Goal: Transaction & Acquisition: Purchase product/service

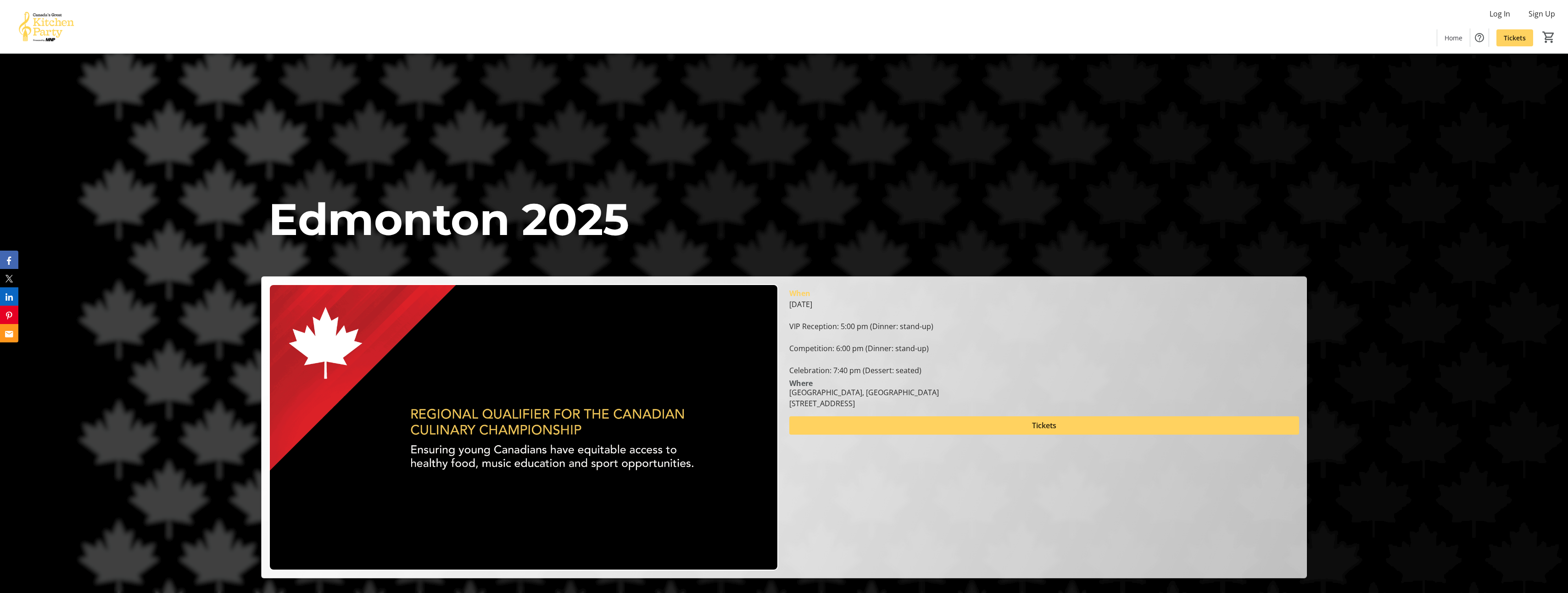
scroll to position [183, 0]
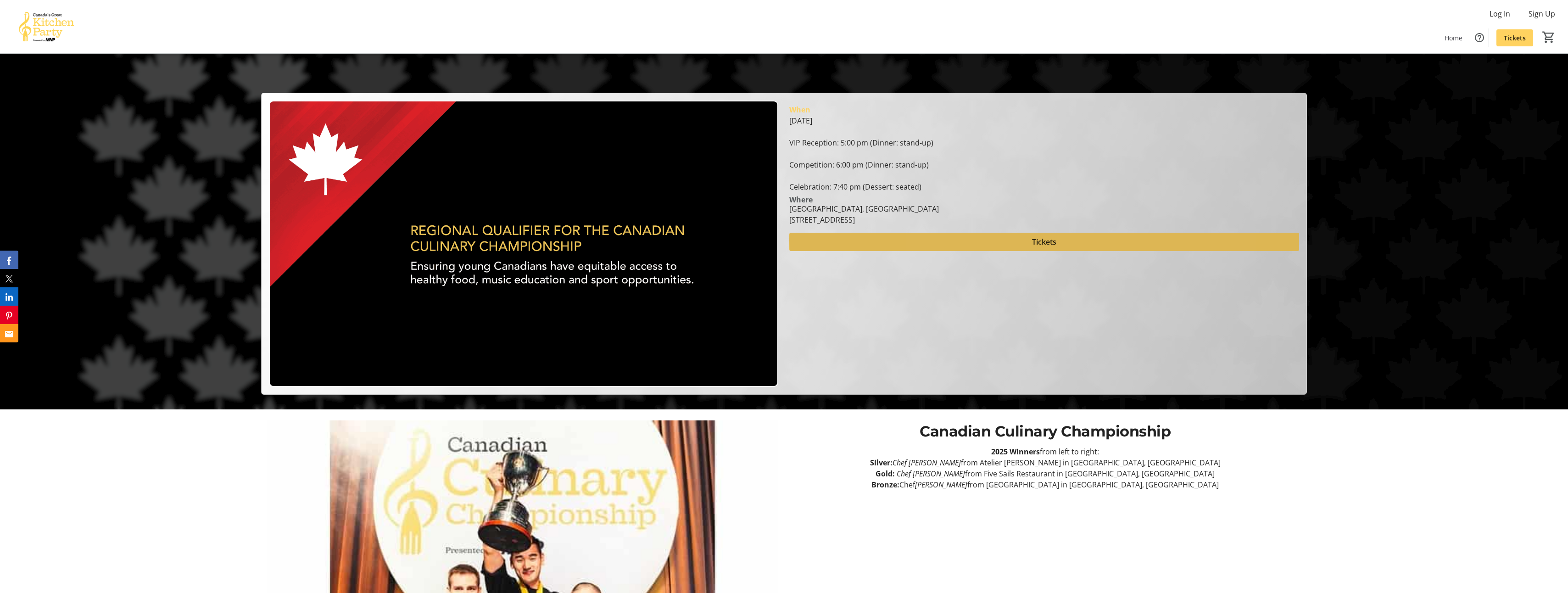
click at [1048, 240] on span "Tickets" at bounding box center [1043, 241] width 24 height 11
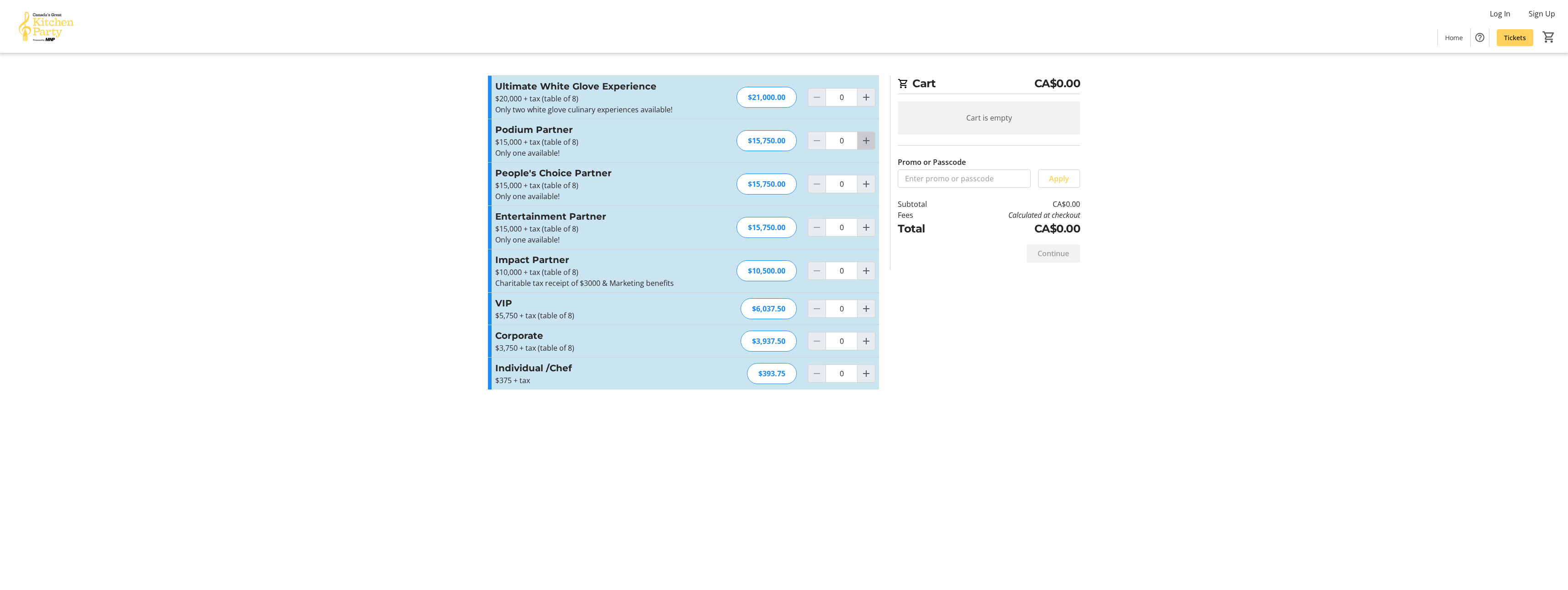
click at [868, 142] on mat-icon "Increment by one" at bounding box center [865, 140] width 11 height 11
type input "1"
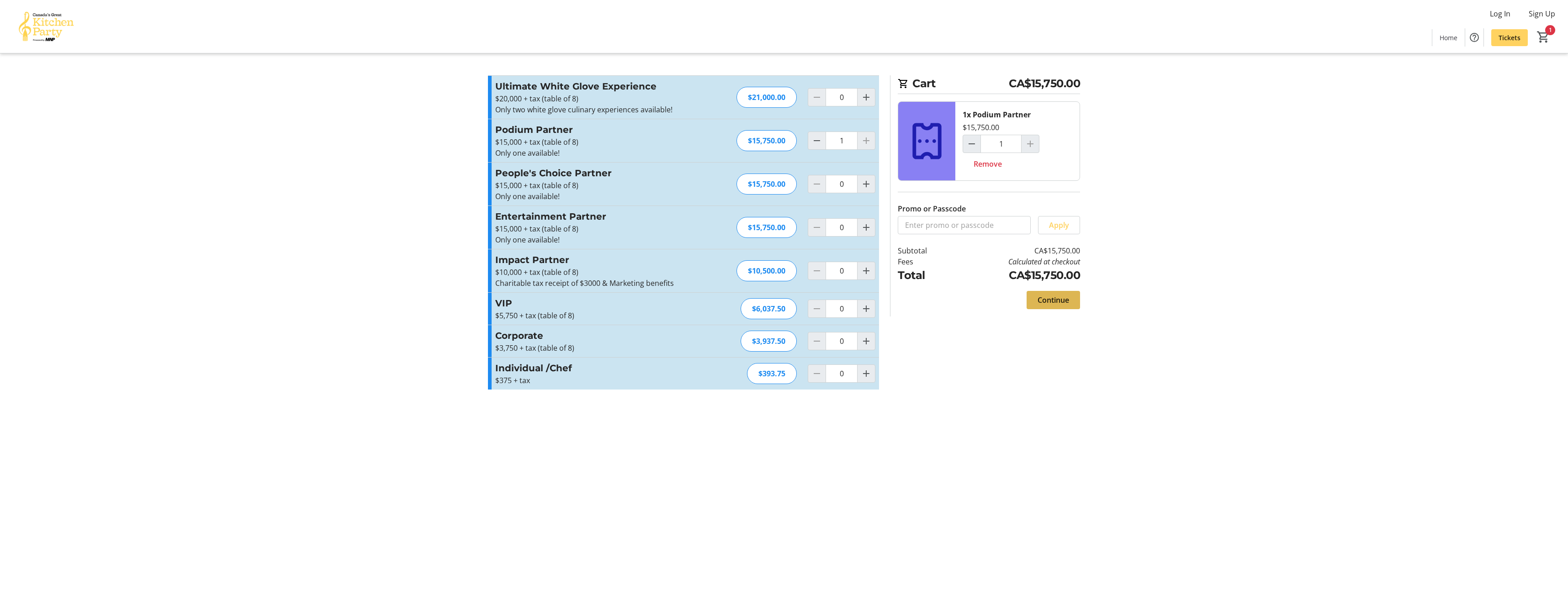
click at [1056, 302] on span "Continue" at bounding box center [1052, 299] width 31 height 11
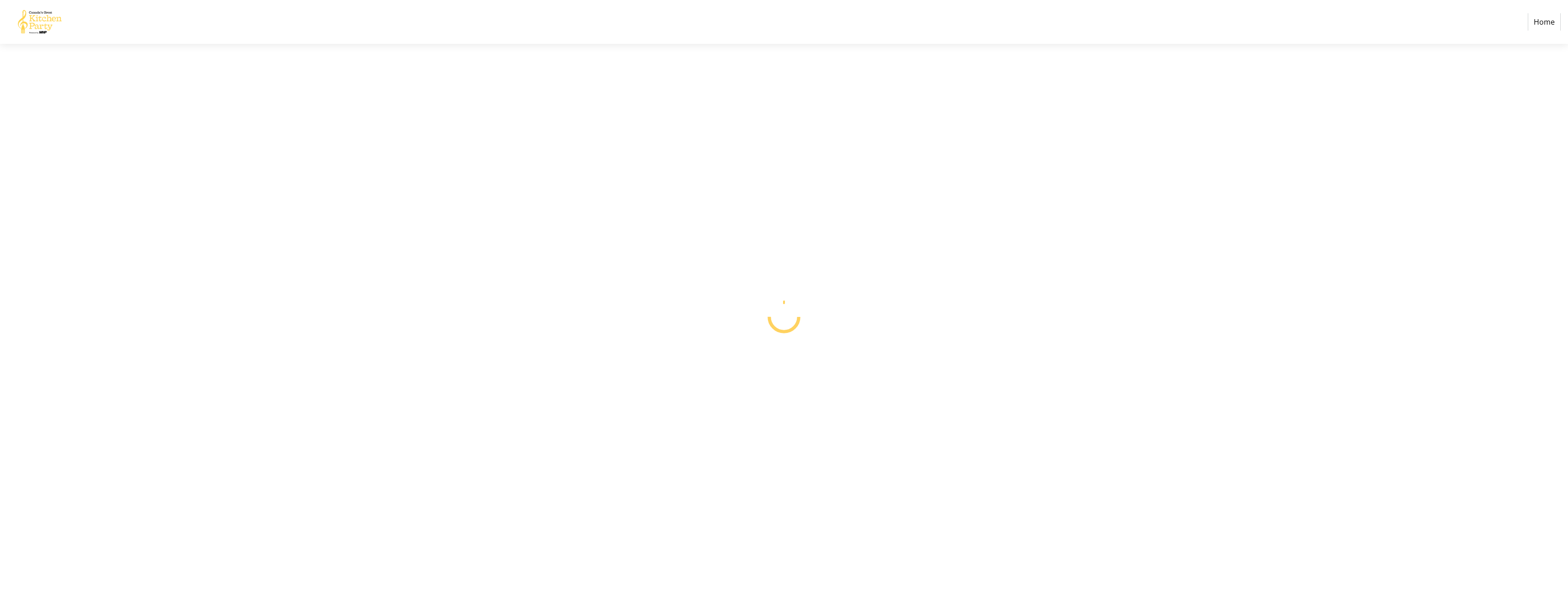
select select "CA"
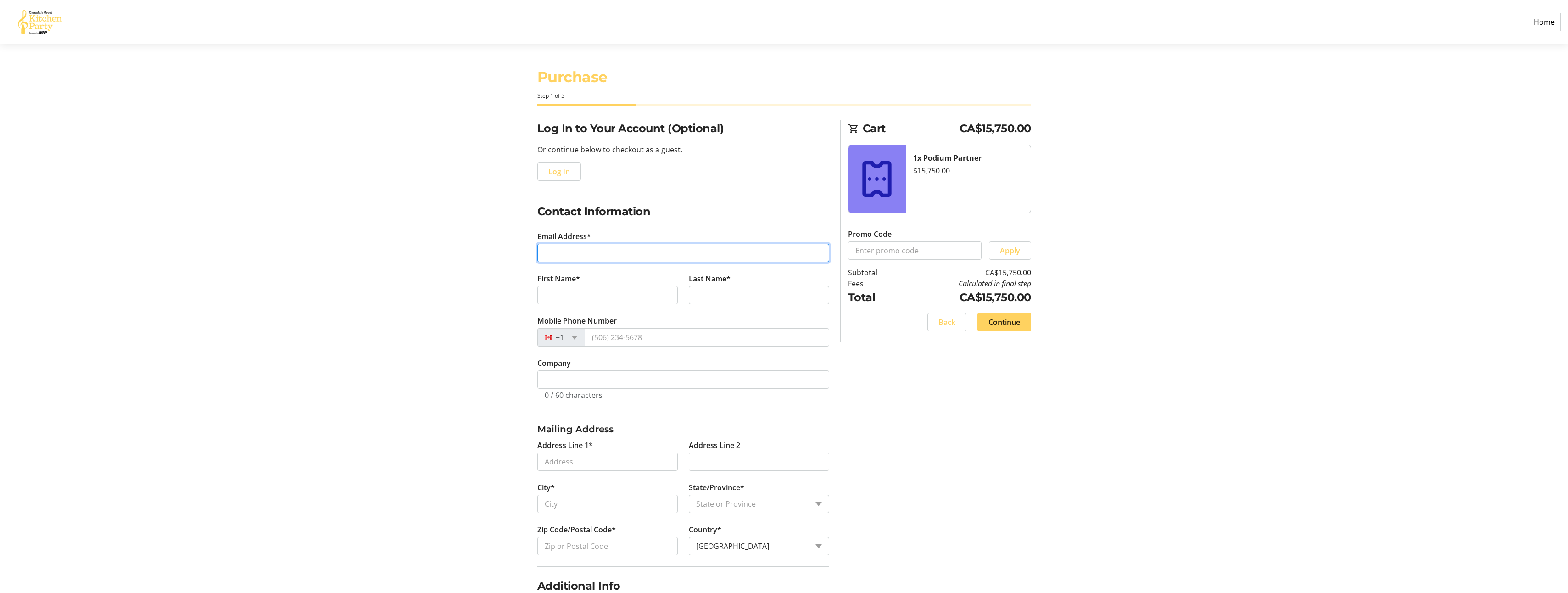
click at [576, 255] on input "Email Address*" at bounding box center [683, 253] width 292 height 19
type input "[EMAIL_ADDRESS][DOMAIN_NAME]"
type input "[PERSON_NAME]"
type input "[PHONE_NUMBER]"
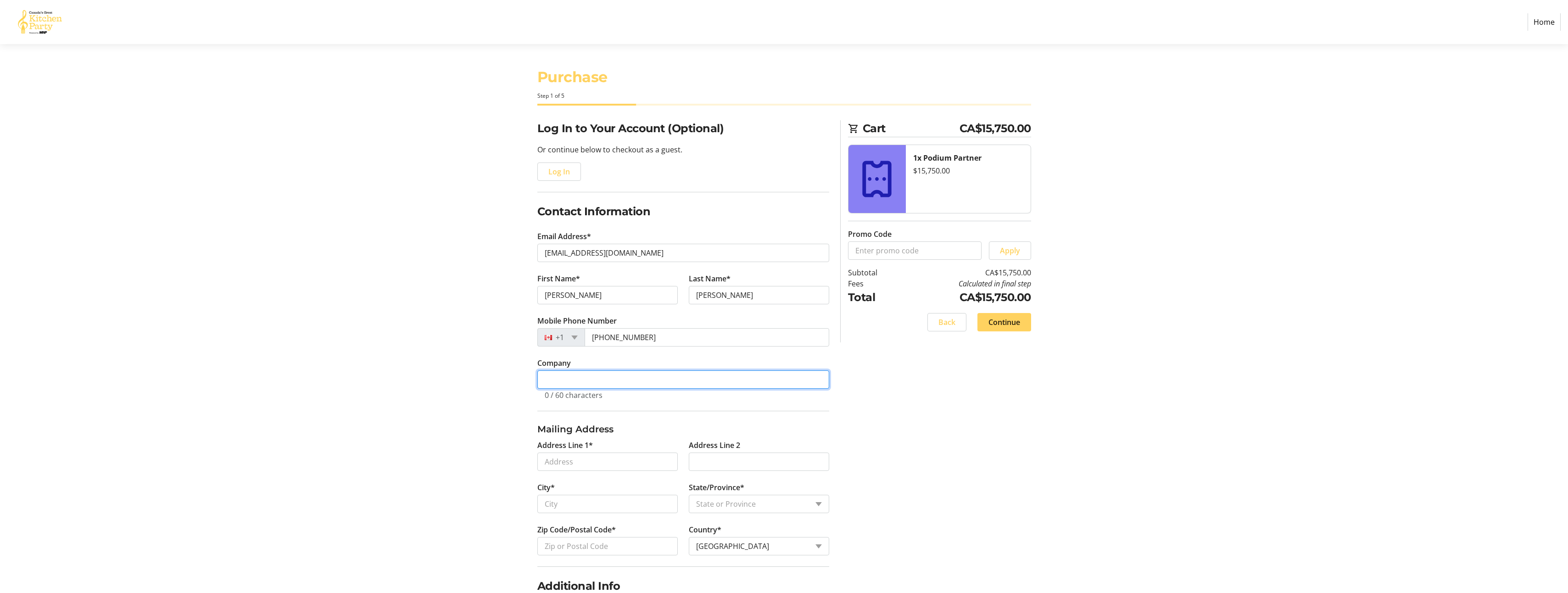
type input "[PERSON_NAME] & [PERSON_NAME]"
type input "[STREET_ADDRESS]"
type input "[GEOGRAPHIC_DATA]"
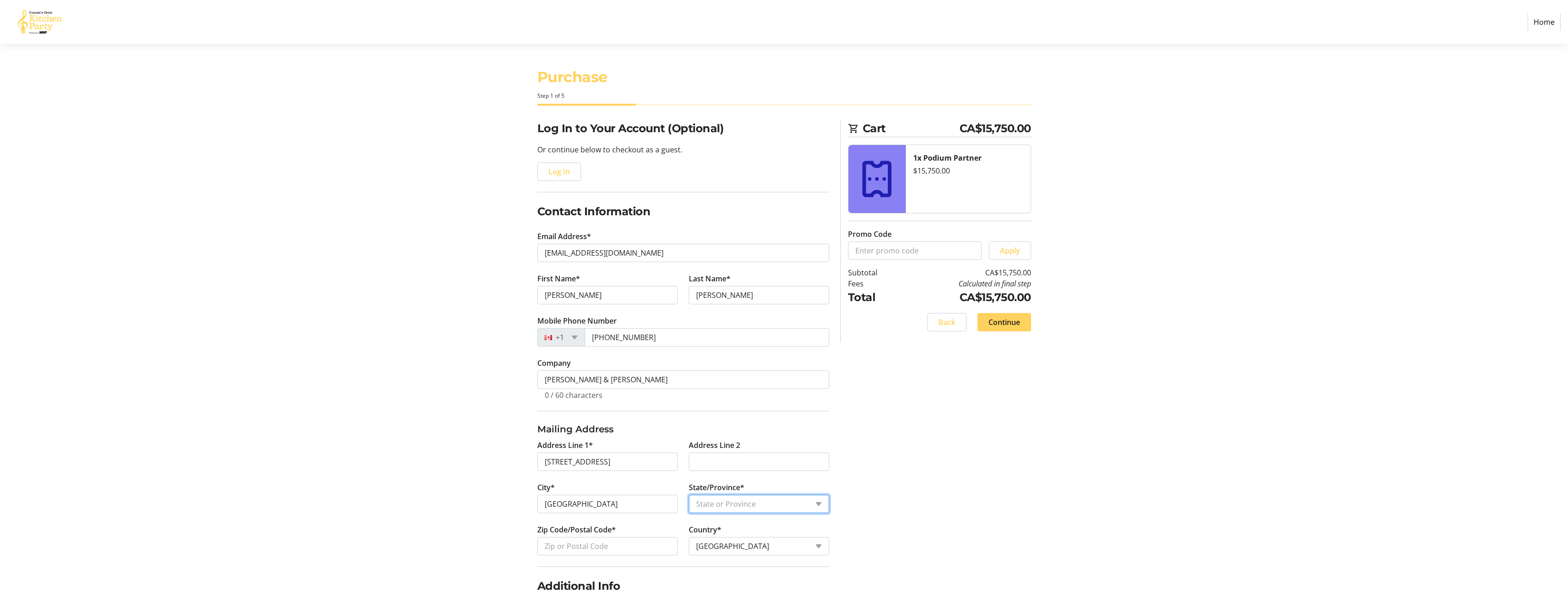
select select "AB"
type input "T8B 1C6"
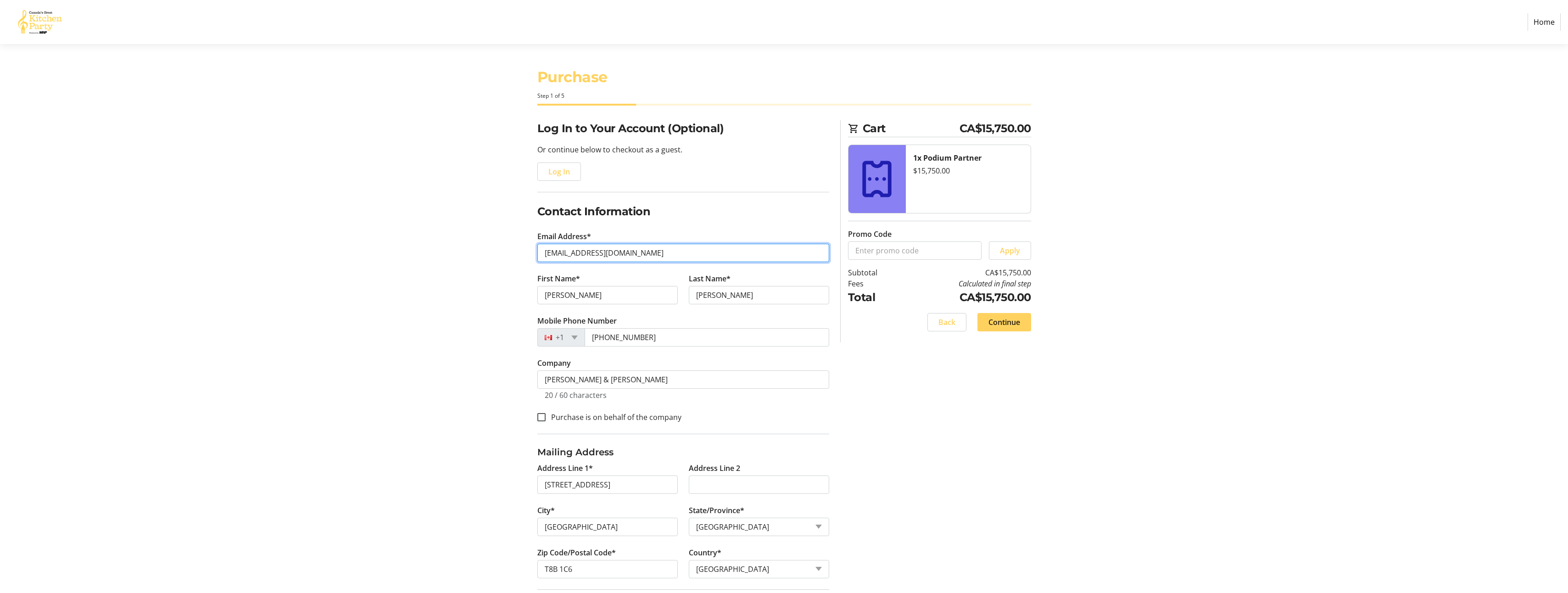
scroll to position [46, 0]
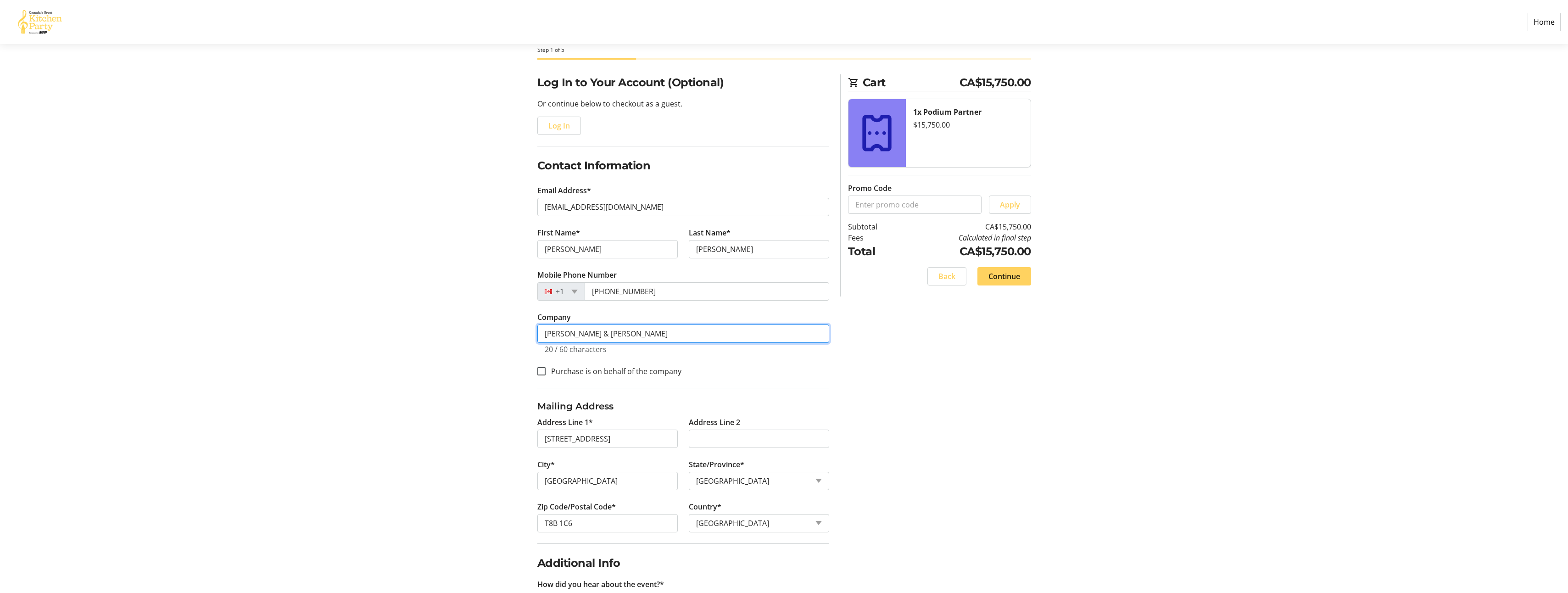
click at [636, 335] on input "[PERSON_NAME] & [PERSON_NAME]" at bounding box center [683, 334] width 292 height 19
type input "[PERSON_NAME] & [PERSON_NAME] Private Capital"
click at [443, 369] on section "Purchase Step 1 of 5 Cart CA$15,750.00 1x Podium Partner $15,750.00 Promo Code …" at bounding box center [784, 421] width 1568 height 847
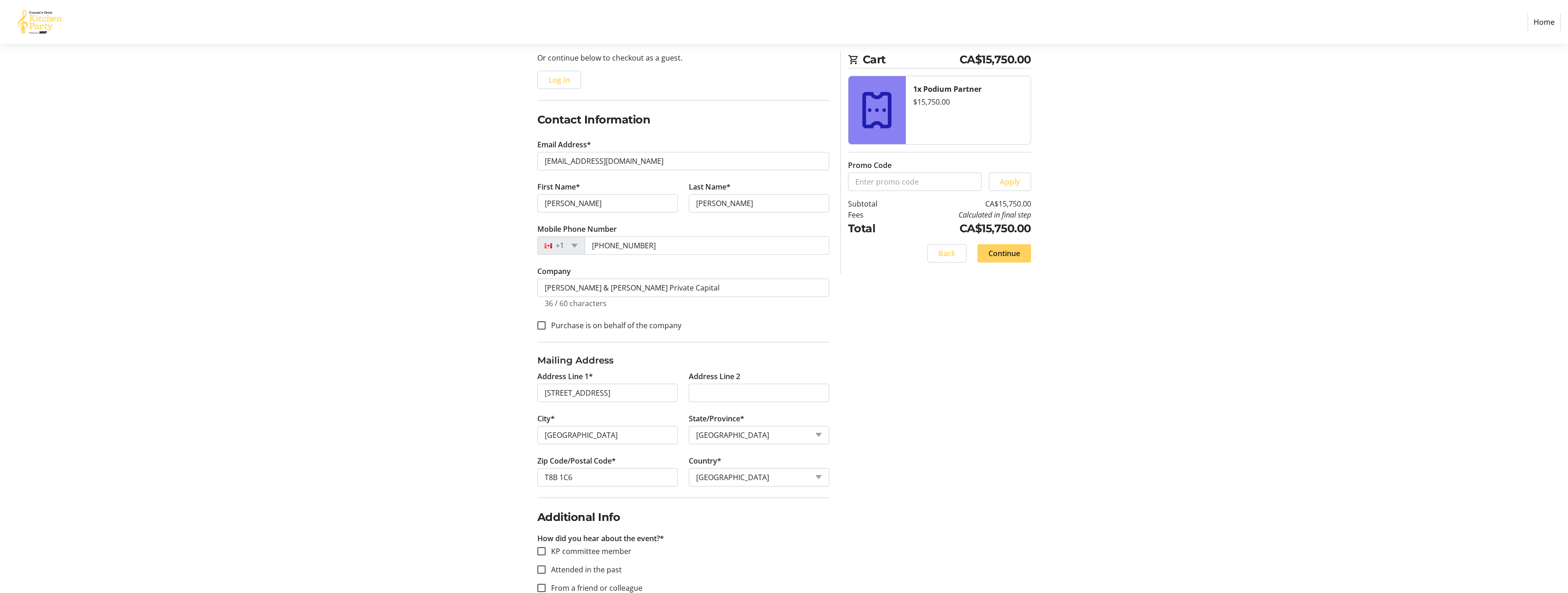
scroll to position [138, 0]
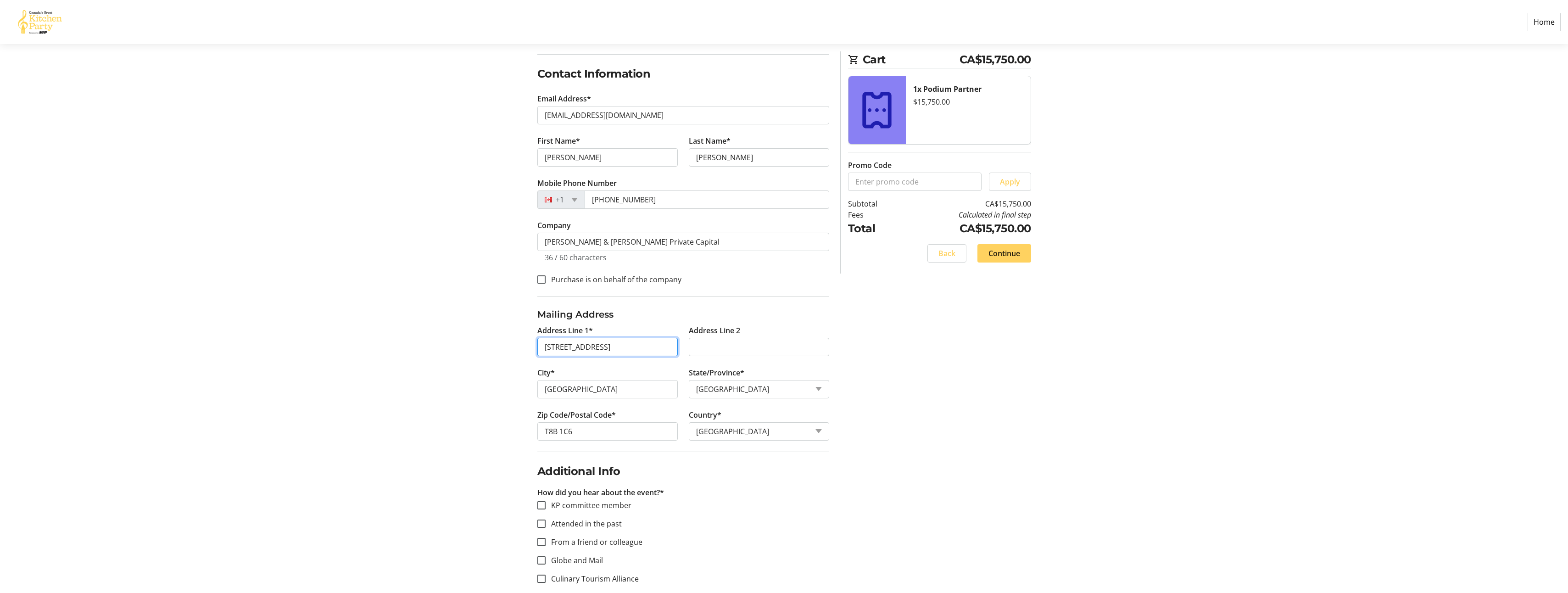
click at [629, 348] on input "[STREET_ADDRESS]" at bounding box center [608, 346] width 140 height 19
click at [634, 349] on input "[STREET_ADDRESS]" at bounding box center [608, 346] width 140 height 19
type input "[STREET_ADDRESS]"
click at [492, 387] on div "Log In to Your Account (Optional) Or continue below to checkout as a guest. Log…" at bounding box center [784, 368] width 606 height 771
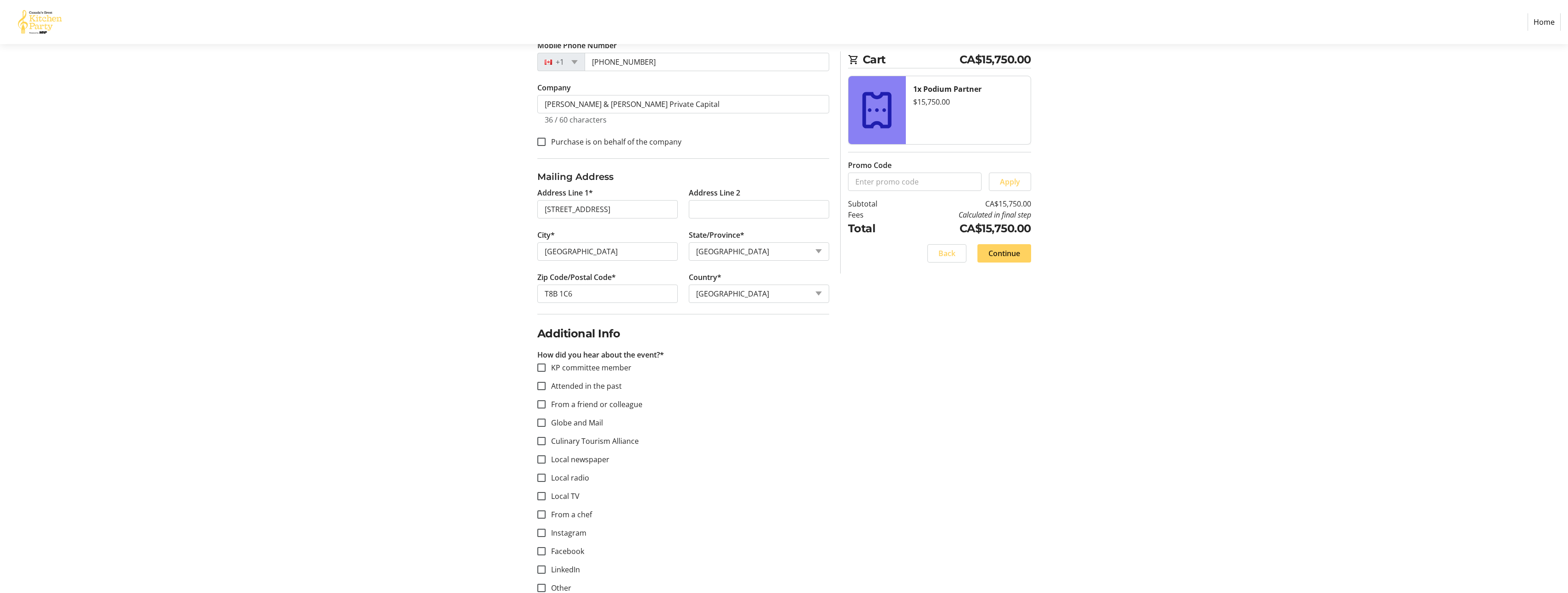
scroll to position [297, 0]
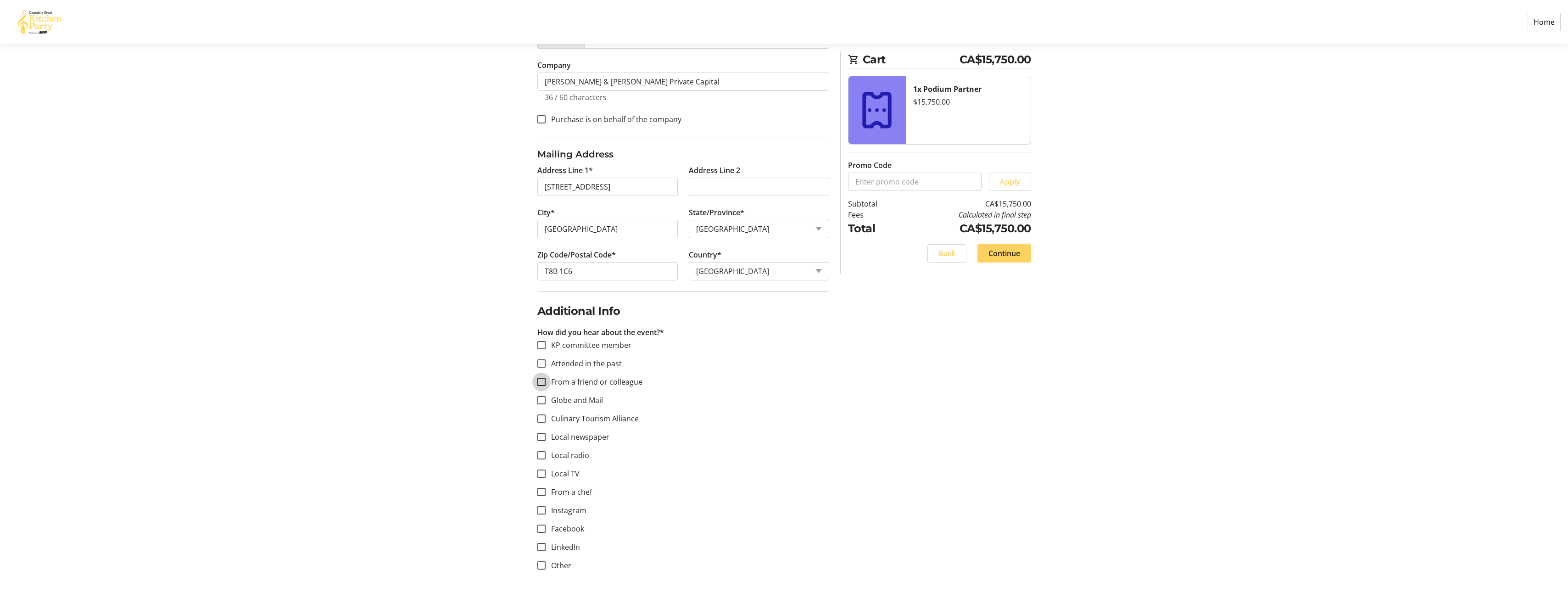
click at [543, 382] on input "From a friend or colleague" at bounding box center [541, 381] width 8 height 8
checkbox input "true"
click at [1011, 257] on span "Continue" at bounding box center [1003, 253] width 31 height 11
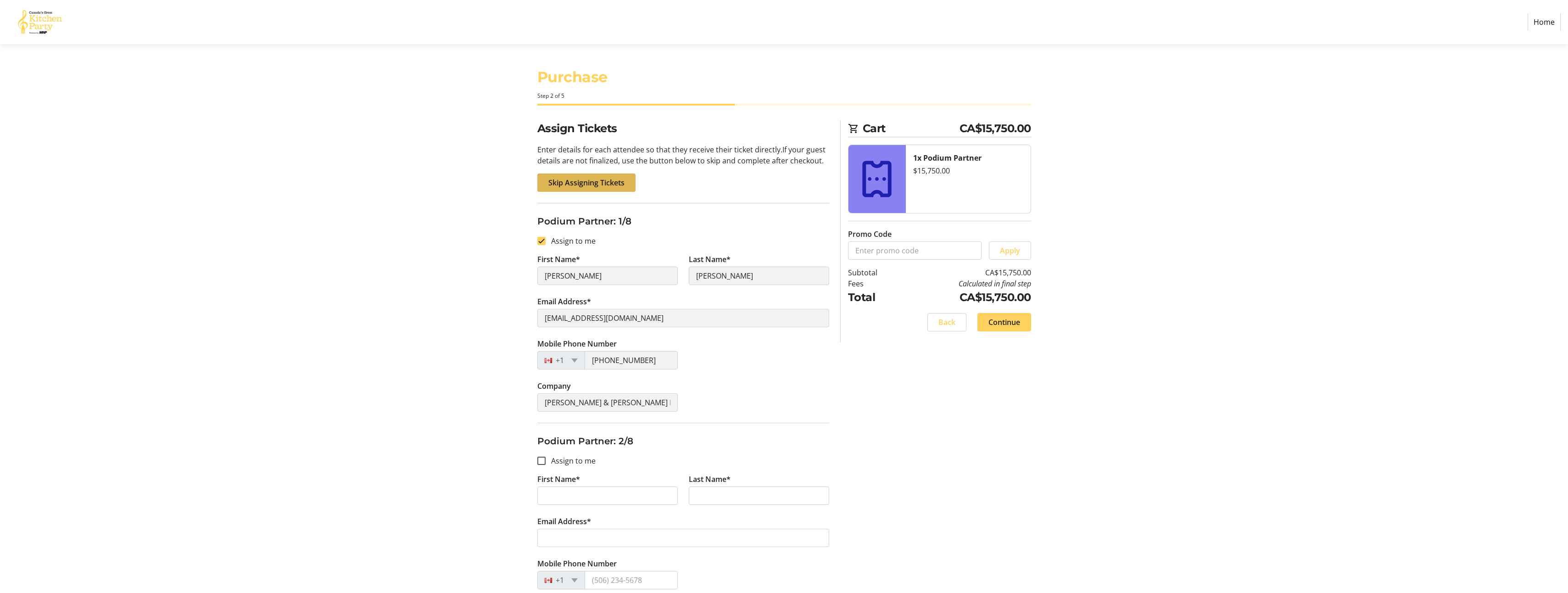
click at [603, 185] on span "Skip Assigning Tickets" at bounding box center [586, 182] width 76 height 11
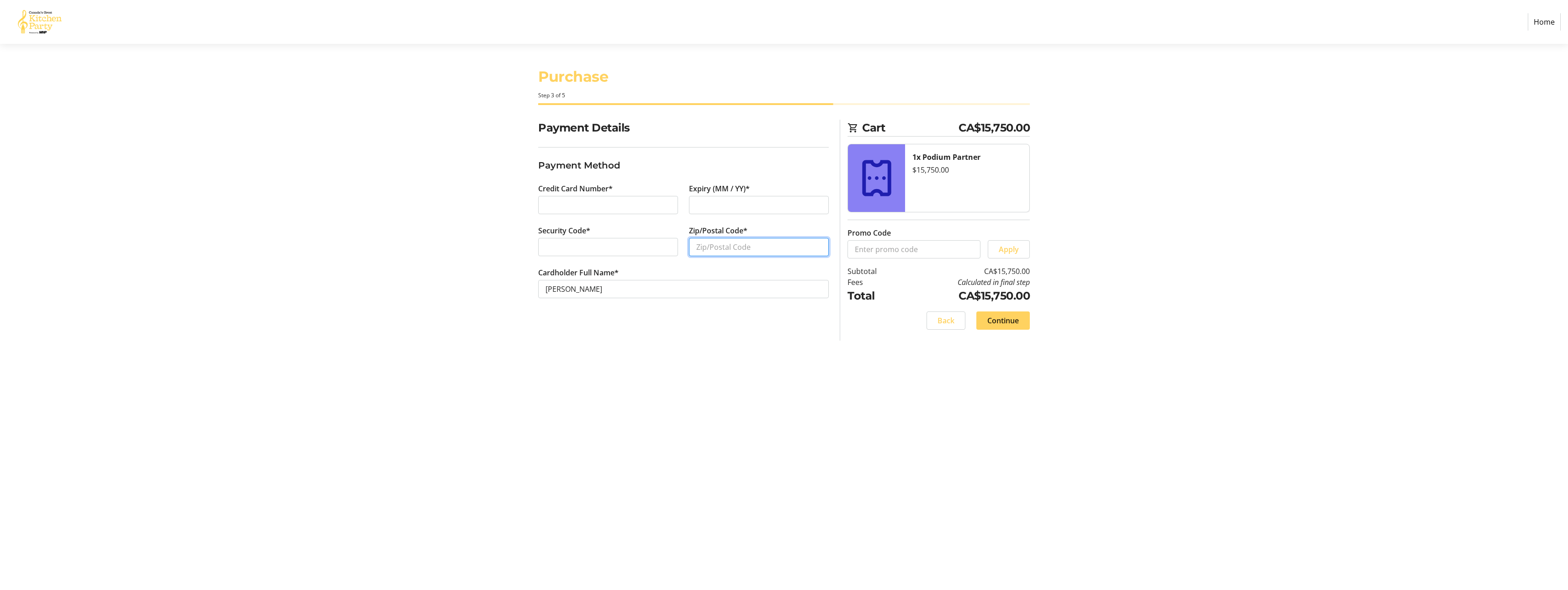
click at [723, 247] on input "Zip/Postal Code*" at bounding box center [758, 246] width 140 height 18
type input "t8b1c6"
click at [651, 329] on div "Payment Details Payment Method Credit Card Number* Expiry (MM / YY)* Security C…" at bounding box center [684, 230] width 301 height 221
click at [1016, 322] on span "Continue" at bounding box center [1003, 320] width 31 height 11
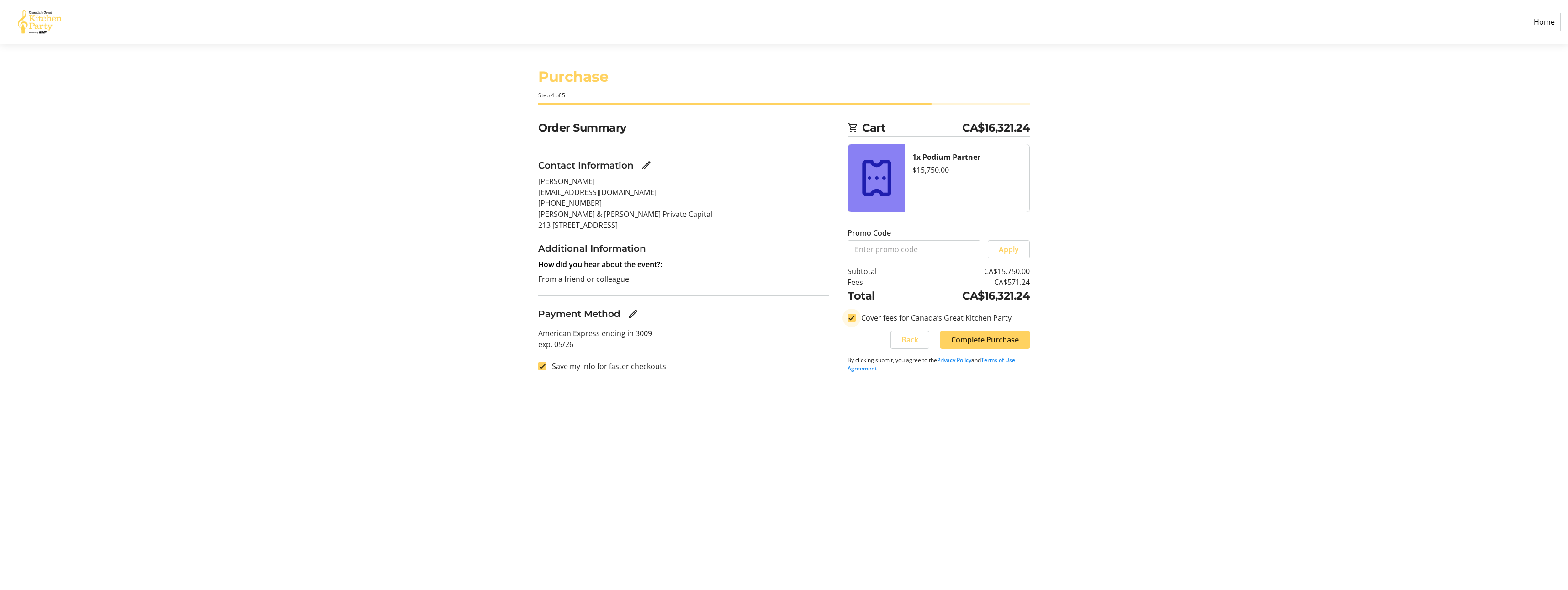
click at [852, 316] on input "Cover fees for Canada’s Great Kitchen Party" at bounding box center [851, 317] width 8 height 8
checkbox input "false"
click at [993, 340] on span "Complete Purchase" at bounding box center [984, 339] width 68 height 11
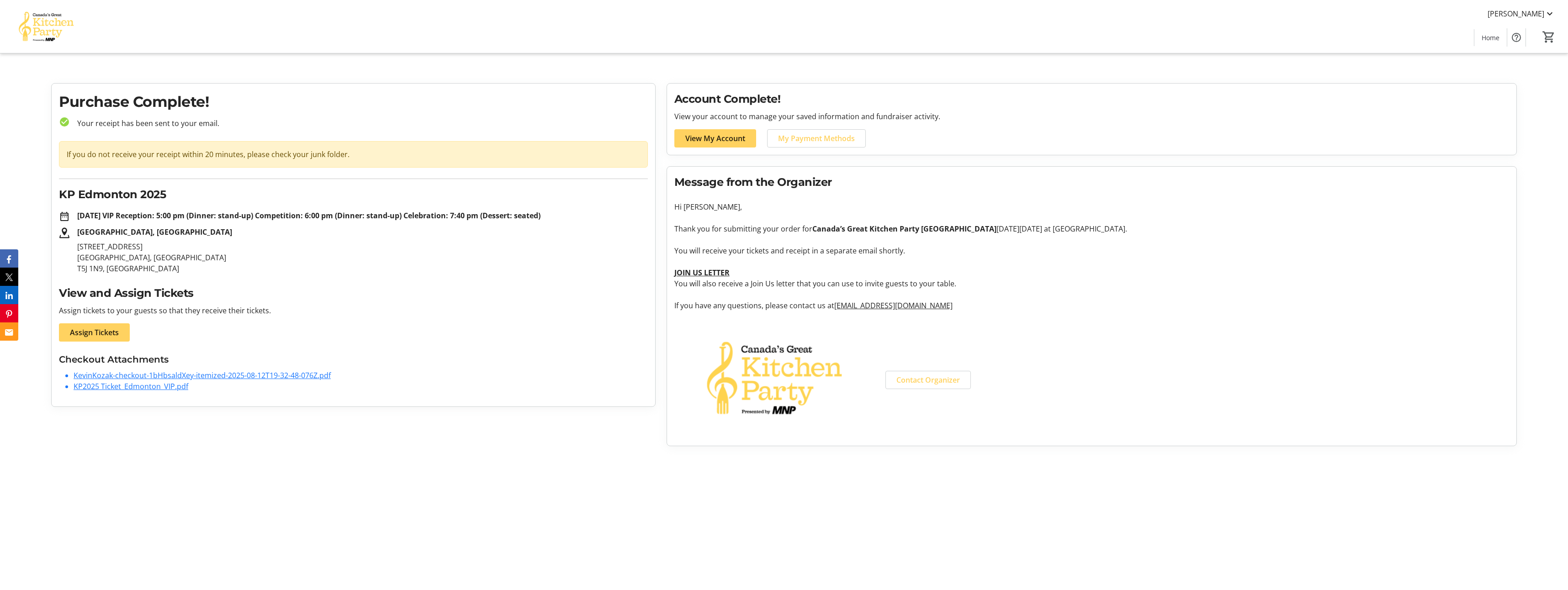
click at [154, 387] on link "KP2025 Ticket_Edmonton_VIP.pdf" at bounding box center [131, 386] width 115 height 10
click at [146, 377] on link "KevinKozak-checkout-1bHbsaldXey-itemized-2025-08-12T19-32-48-076Z.pdf" at bounding box center [202, 376] width 257 height 10
click at [162, 388] on link "KP2025 Ticket_Edmonton_VIP.pdf" at bounding box center [131, 386] width 115 height 10
